Goal: Task Accomplishment & Management: Use online tool/utility

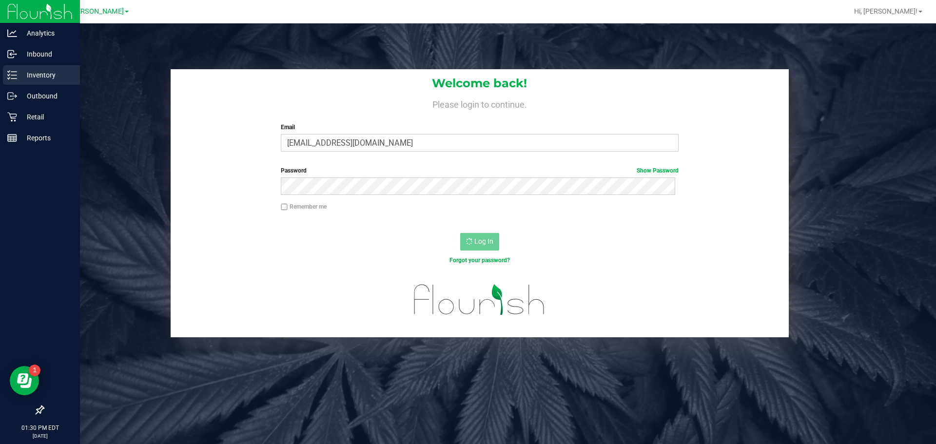
click at [22, 70] on p "Inventory" at bounding box center [46, 75] width 58 height 12
click at [13, 75] on line at bounding box center [13, 75] width 5 height 0
click at [14, 99] on icon at bounding box center [12, 96] width 10 height 10
click at [27, 73] on p "Inventory" at bounding box center [46, 75] width 58 height 12
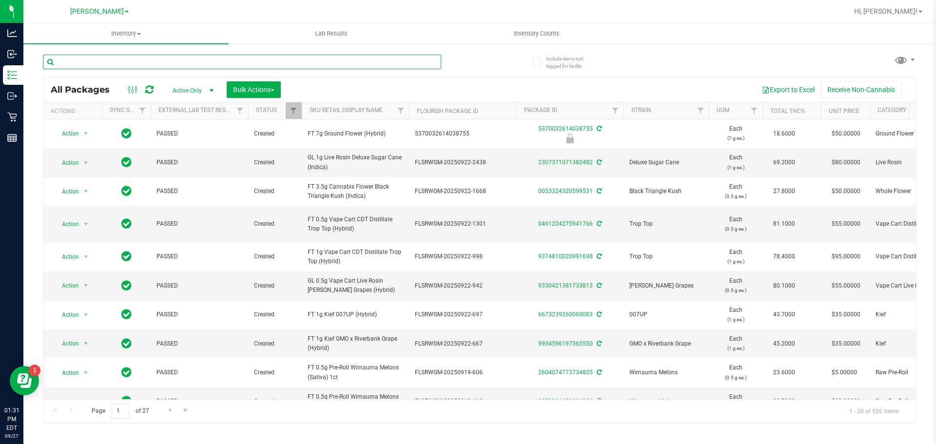
click at [192, 63] on input "text" at bounding box center [242, 62] width 398 height 15
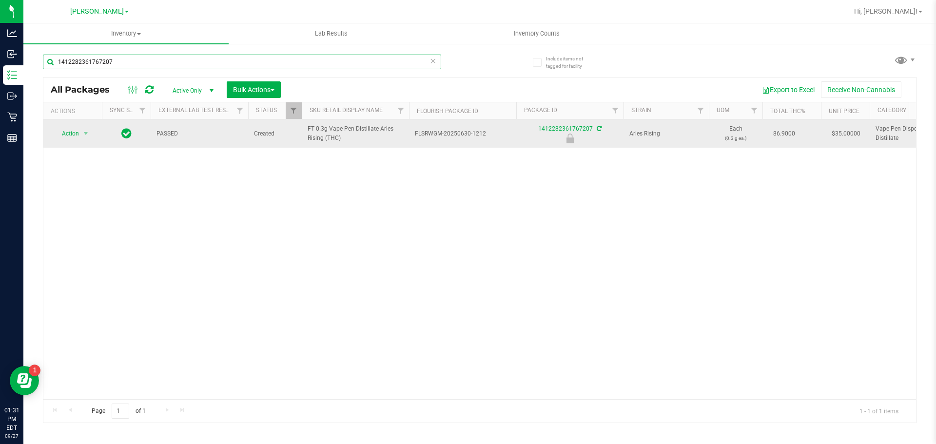
type input "1412282361767207"
click at [75, 137] on span "Action" at bounding box center [66, 134] width 26 height 14
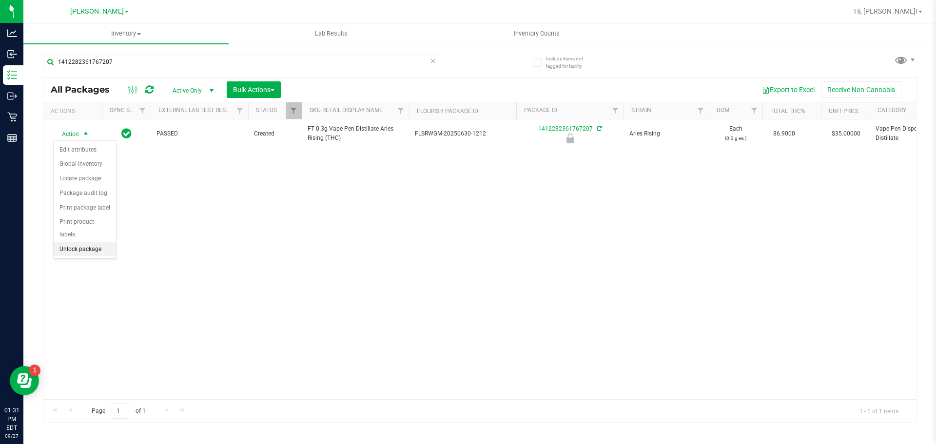
click at [103, 242] on li "Unlock package" at bounding box center [85, 249] width 62 height 15
